Goal: Find contact information: Find contact information

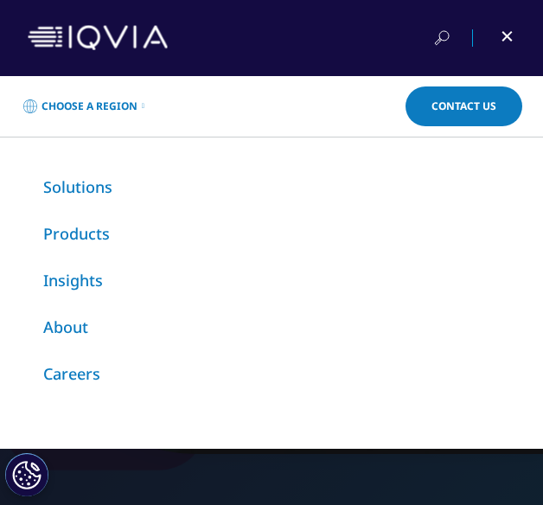
click at [137, 98] on link "Choose a Region" at bounding box center [84, 106] width 126 height 35
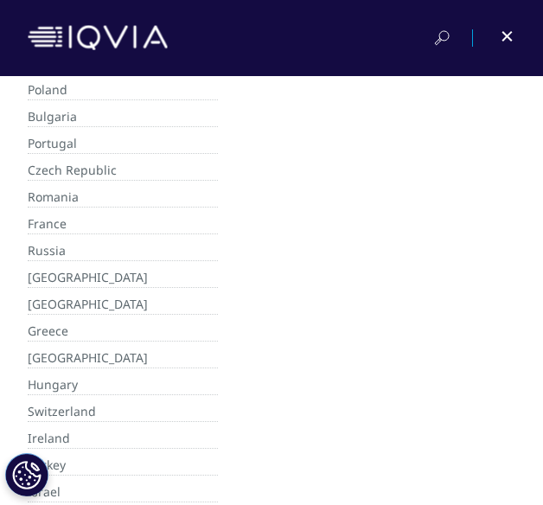
scroll to position [607, 0]
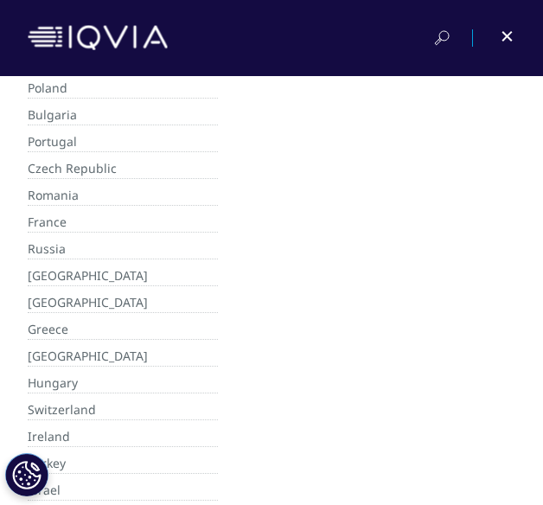
click at [55, 400] on link "Switzerland" at bounding box center [123, 410] width 190 height 20
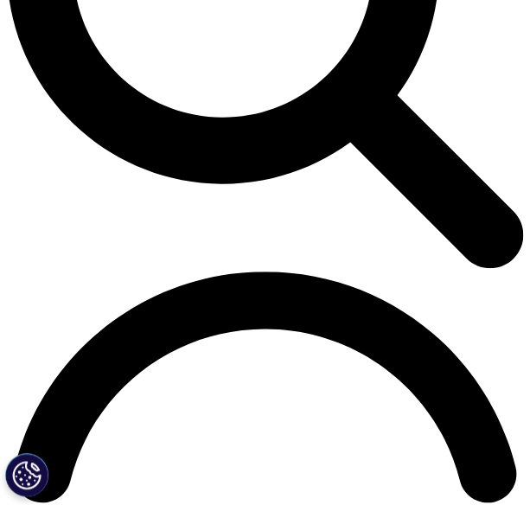
scroll to position [801, 0]
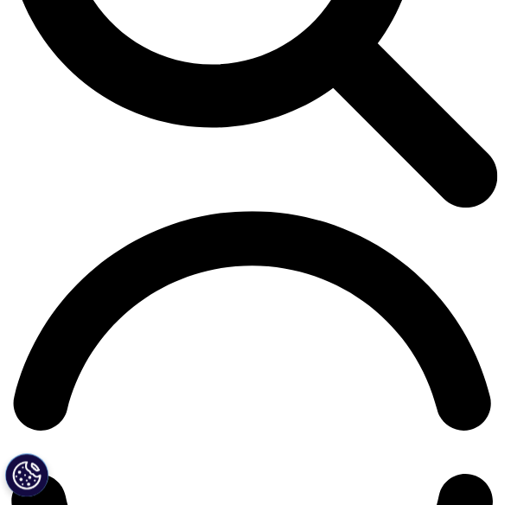
scroll to position [578, 0]
